Goal: Navigation & Orientation: Go to known website

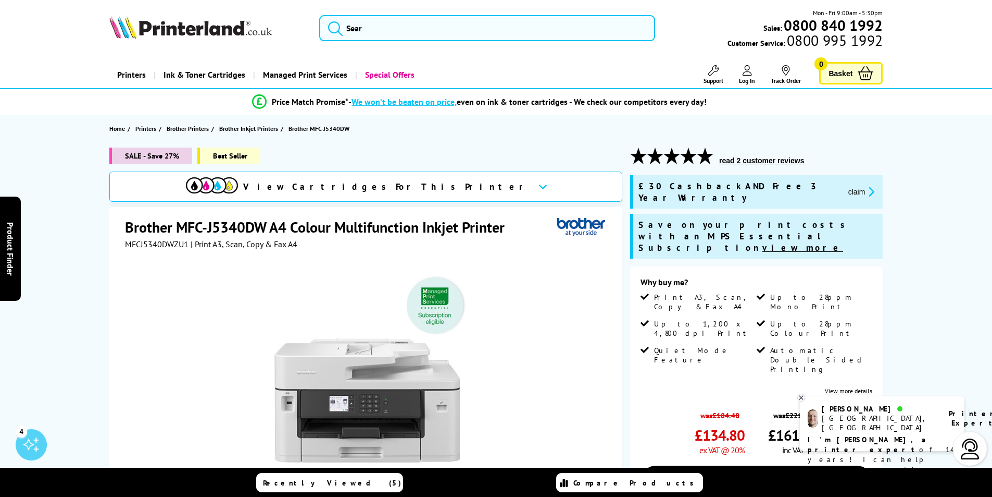
click at [220, 27] on img at bounding box center [190, 27] width 163 height 23
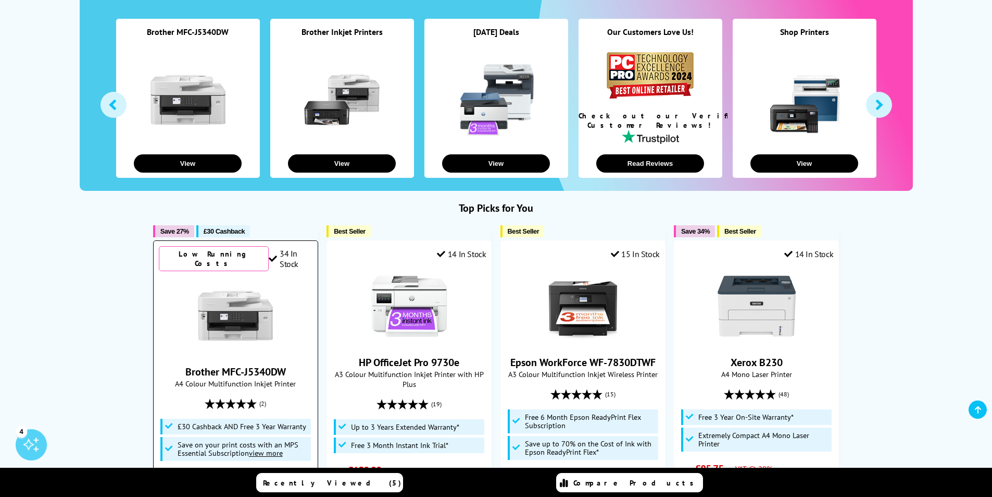
scroll to position [208, 0]
